Goal: Navigation & Orientation: Find specific page/section

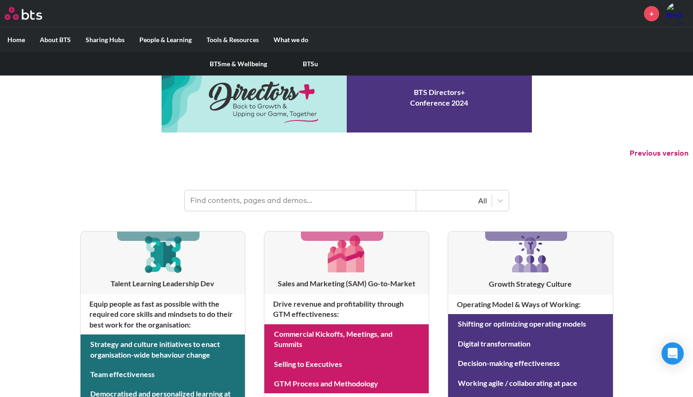
click at [236, 64] on link "BTSme & Wellbeing" at bounding box center [238, 64] width 72 height 24
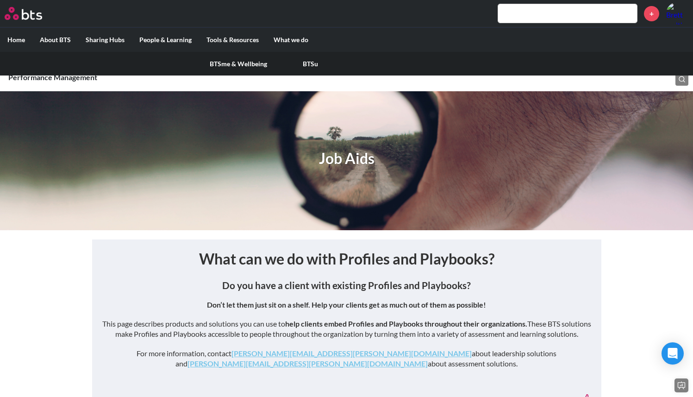
click at [174, 38] on label "People & Learning" at bounding box center [165, 40] width 67 height 24
click at [0, 0] on input "People & Learning" at bounding box center [0, 0] width 0 height 0
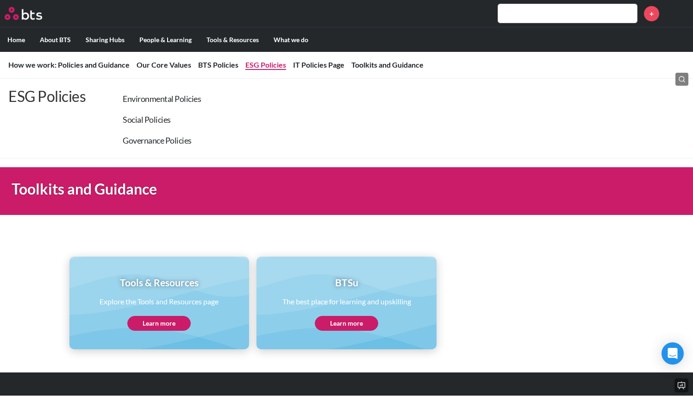
scroll to position [1903, 0]
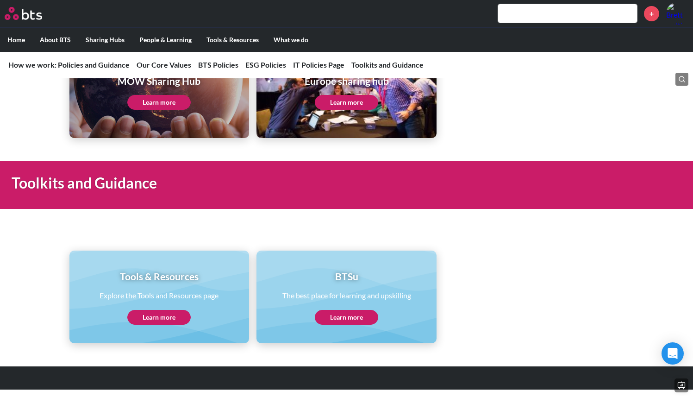
click at [167, 320] on link "Learn more" at bounding box center [158, 317] width 63 height 15
